Goal: Information Seeking & Learning: Understand process/instructions

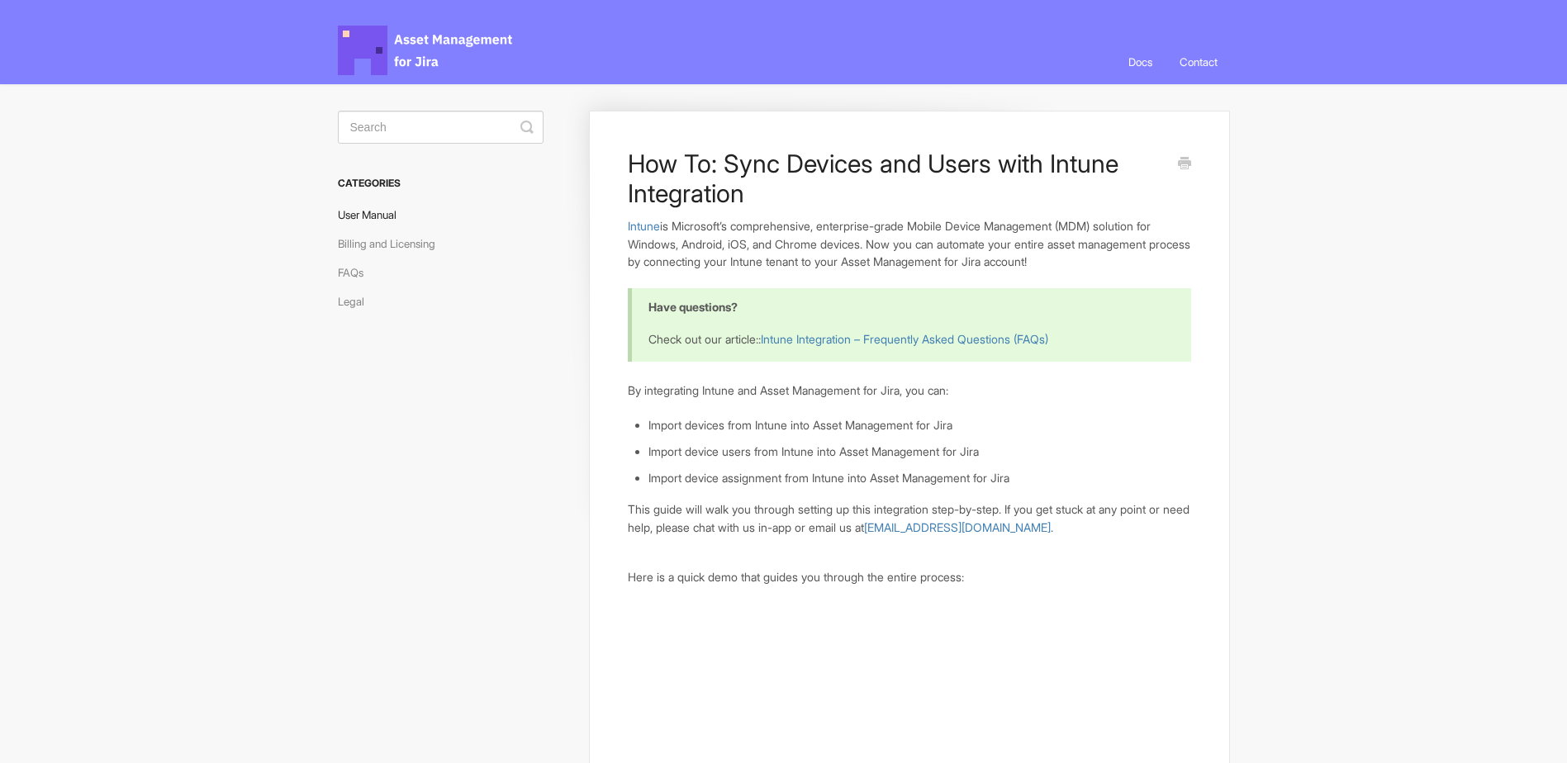
click at [362, 226] on link "User Manual" at bounding box center [373, 215] width 71 height 26
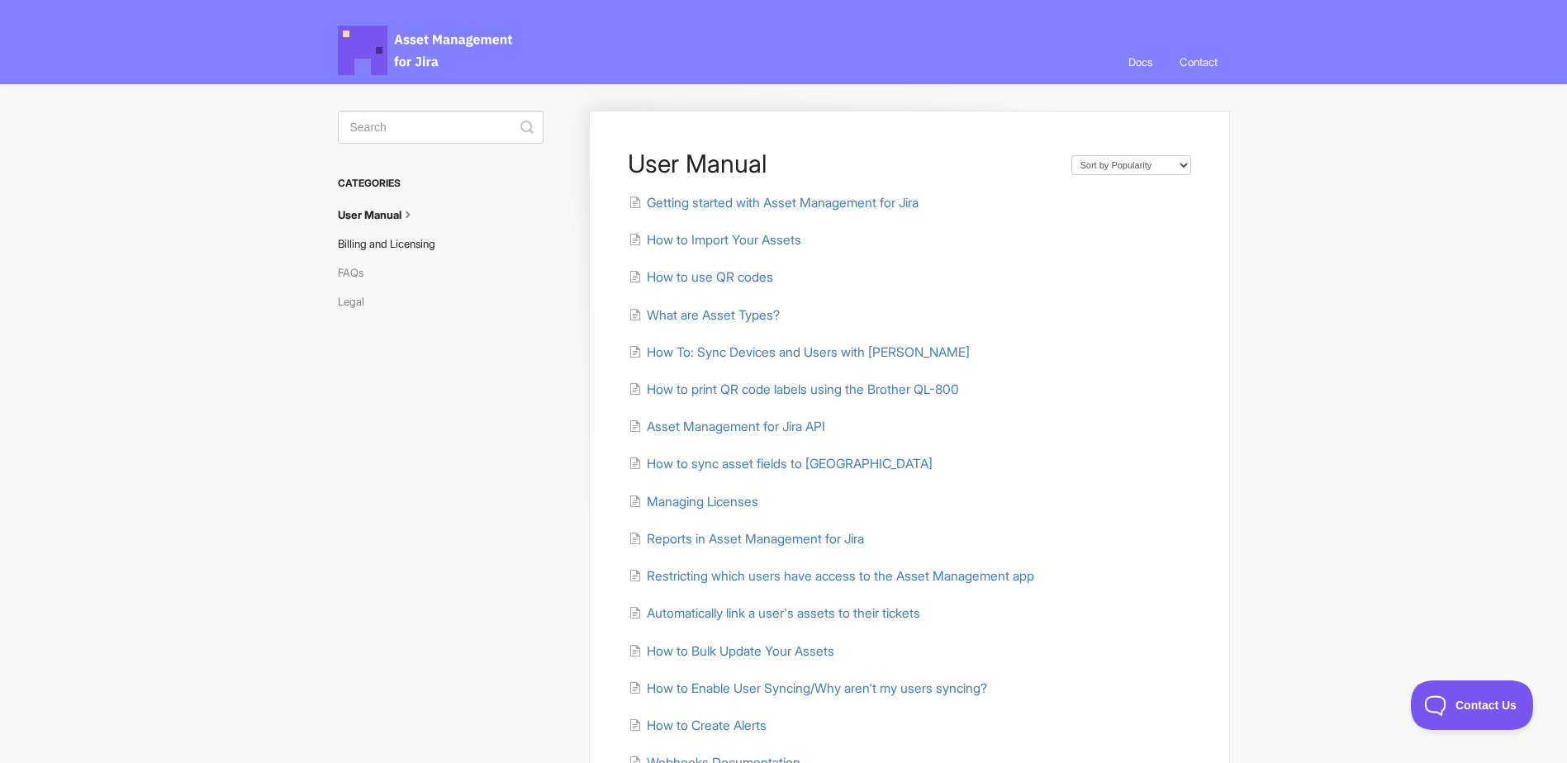
click at [438, 240] on link "Billing and Licensing" at bounding box center [393, 244] width 110 height 26
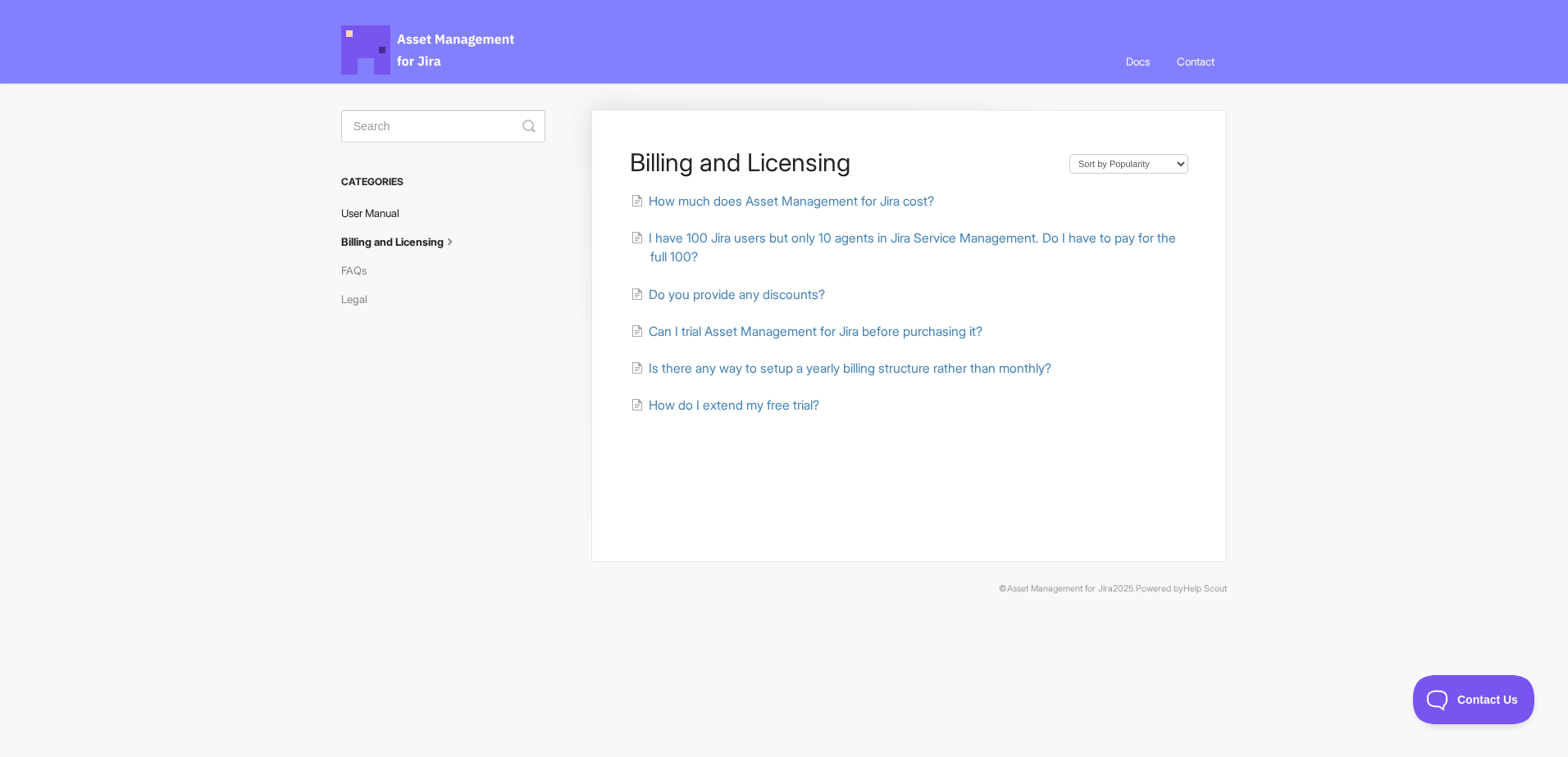
click at [389, 220] on link "User Manual" at bounding box center [376, 213] width 70 height 26
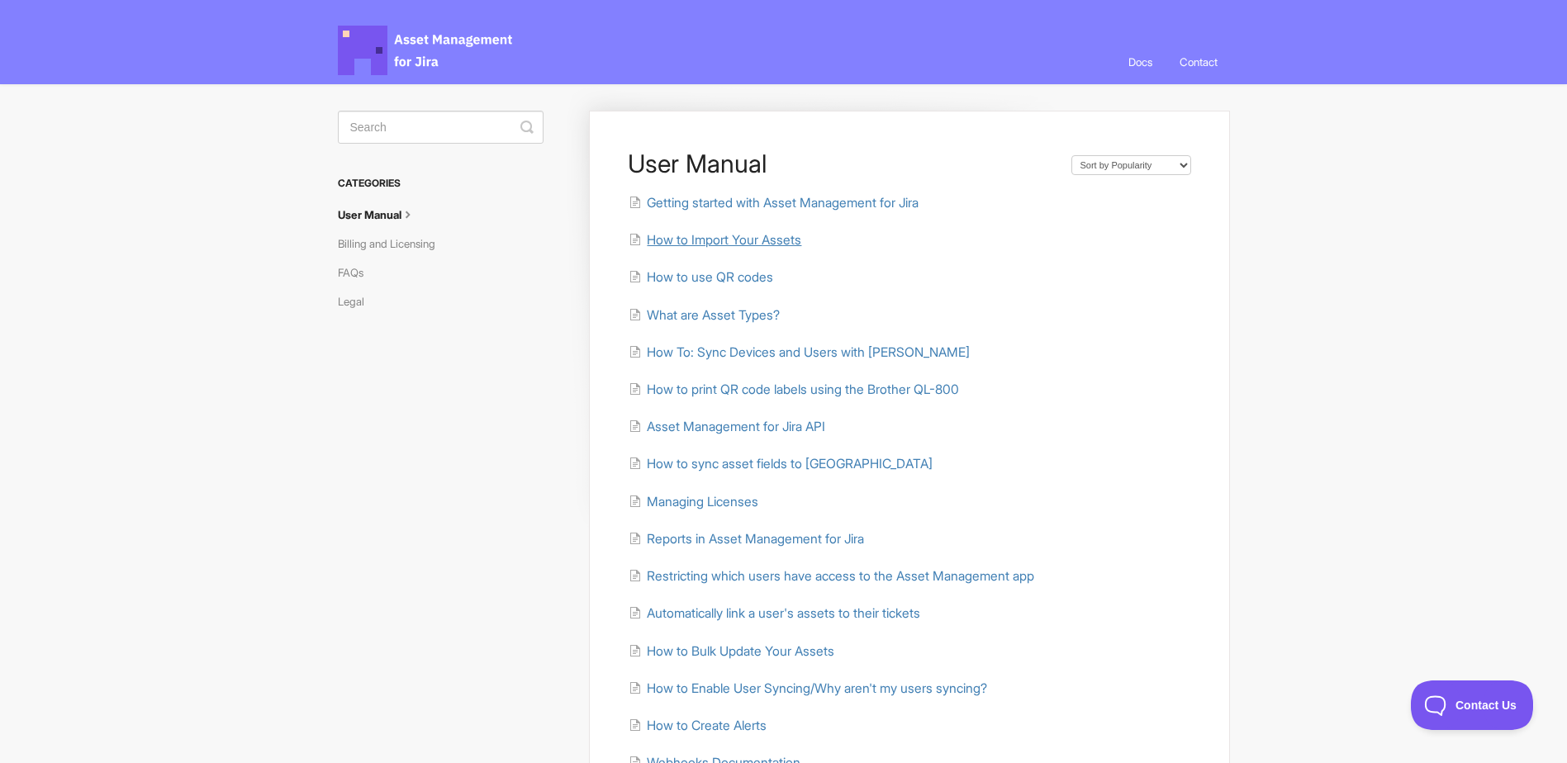
click at [720, 233] on span "How to Import Your Assets" at bounding box center [724, 240] width 155 height 16
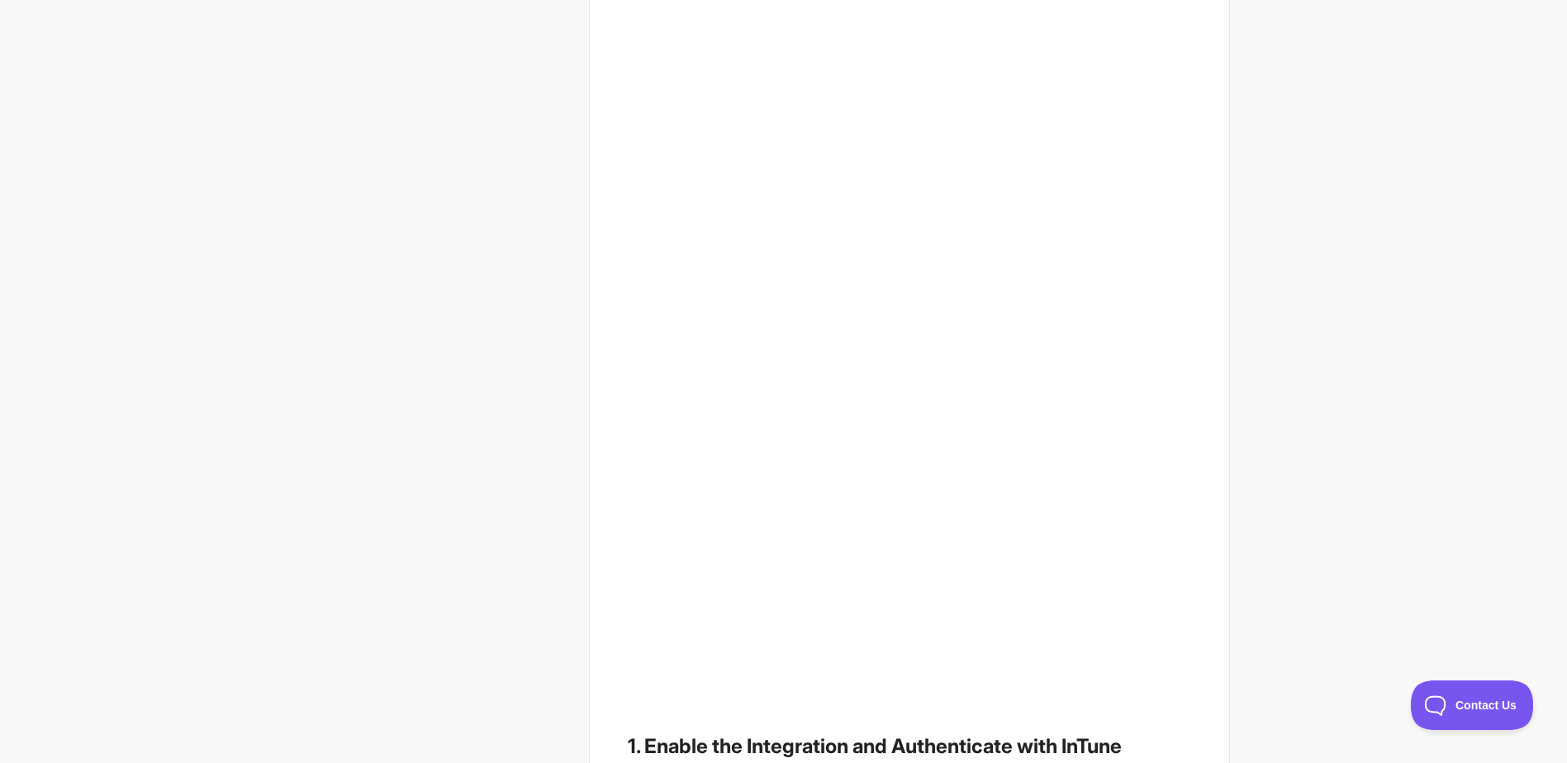
scroll to position [578, 0]
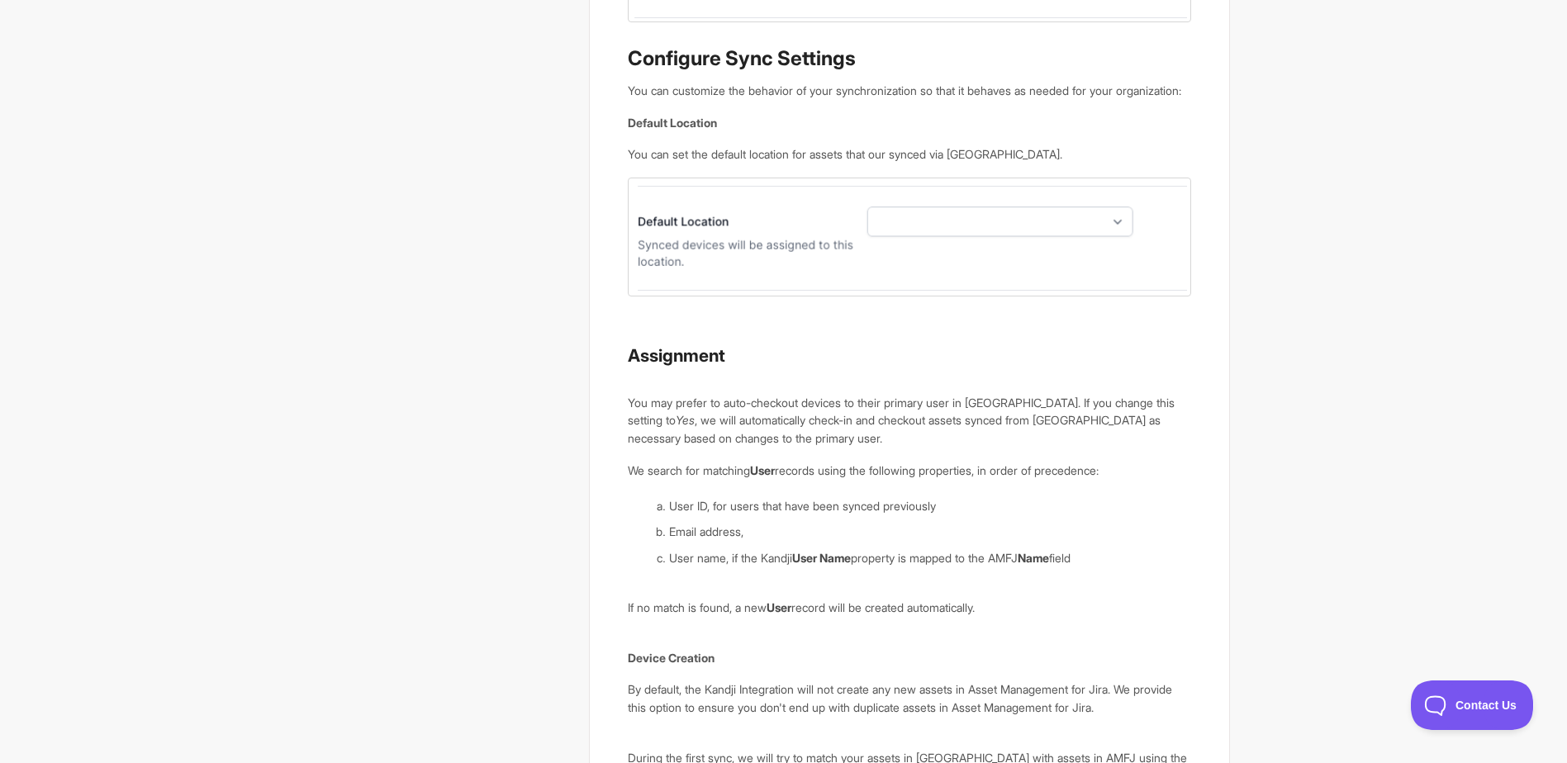
scroll to position [3718, 0]
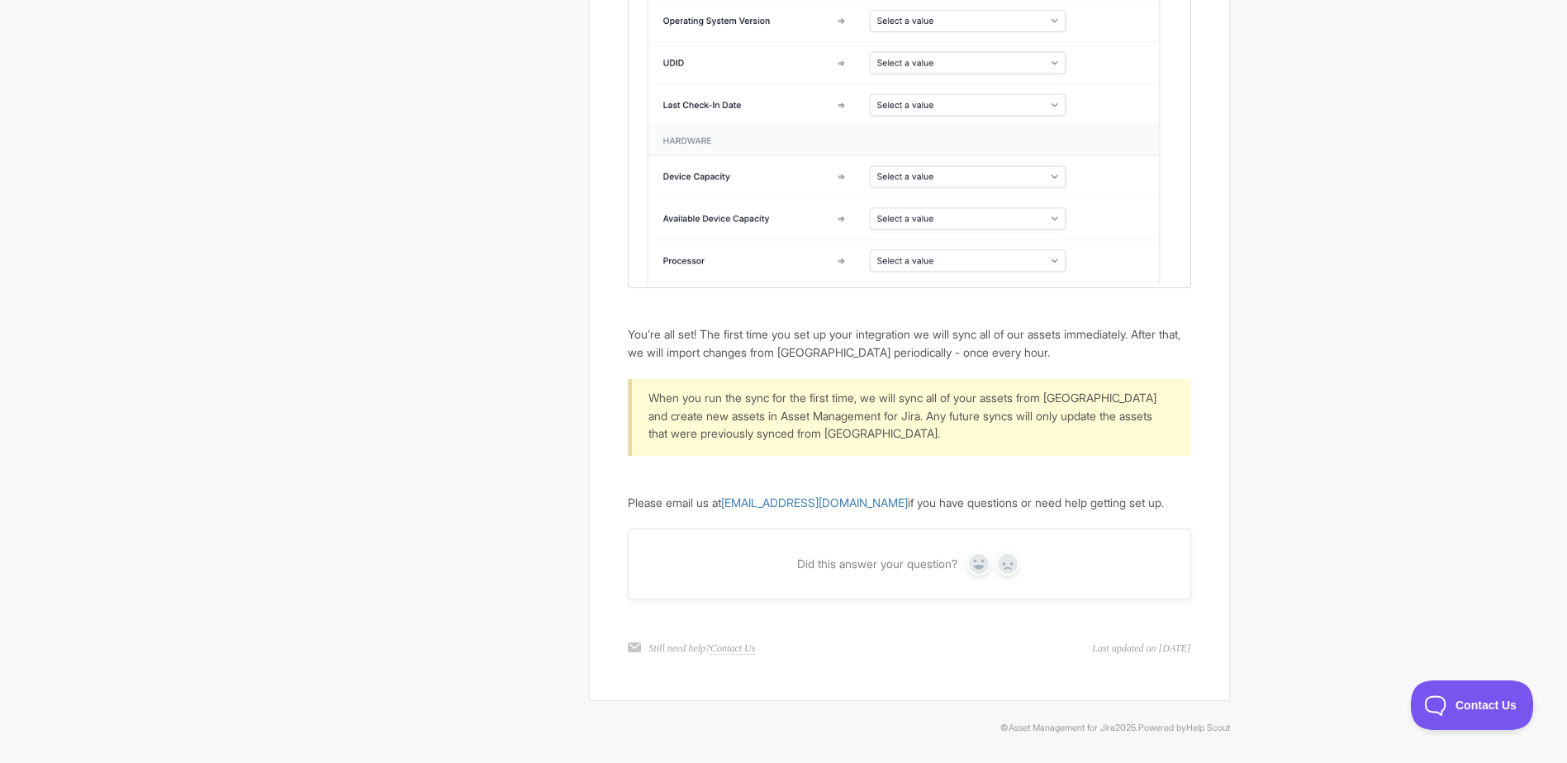
scroll to position [5299, 0]
